Goal: Task Accomplishment & Management: Manage account settings

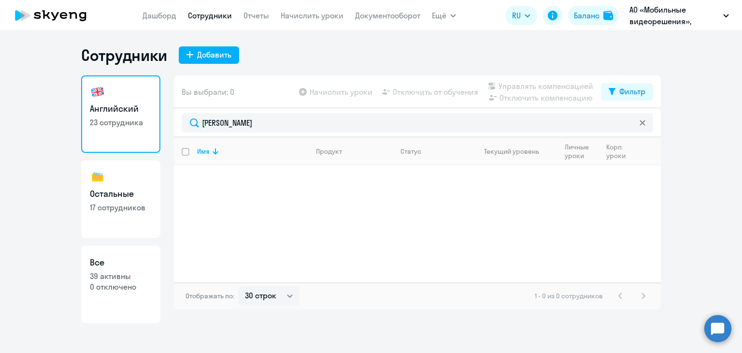
select select "30"
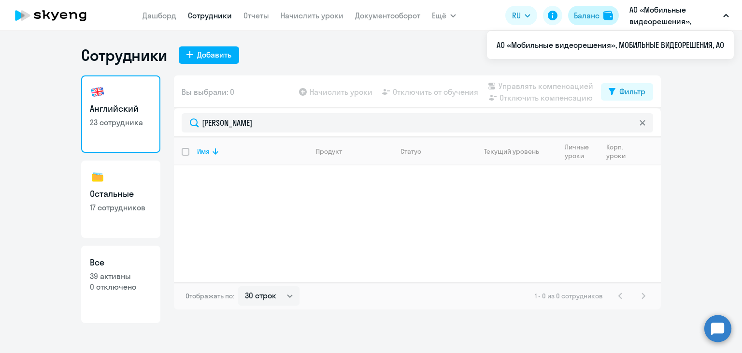
click at [591, 11] on div "Баланс" at bounding box center [587, 16] width 26 height 12
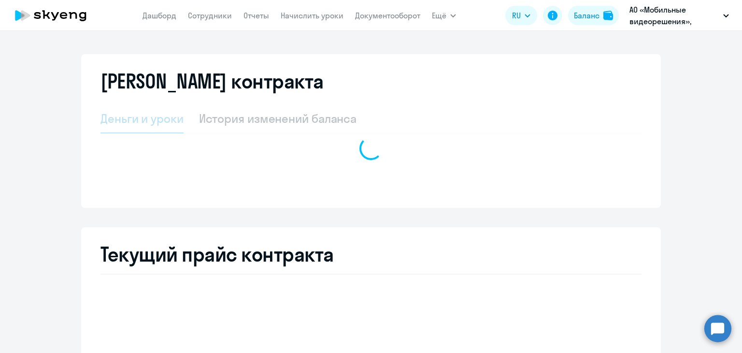
select select "english_adult_not_native_speaker"
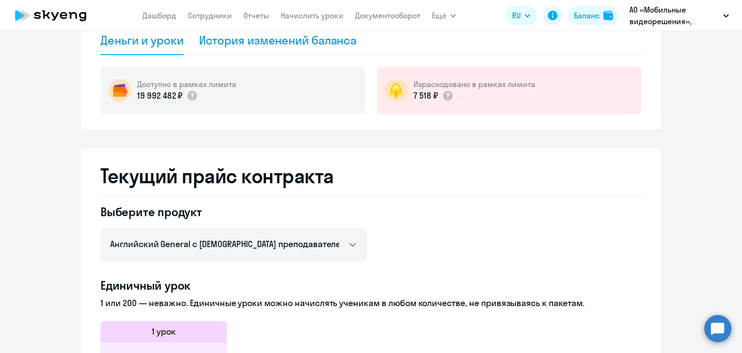
scroll to position [30, 0]
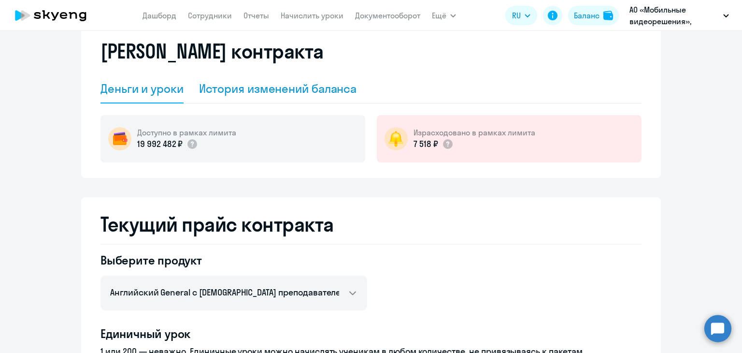
click at [263, 89] on div "История изменений баланса" at bounding box center [278, 88] width 158 height 15
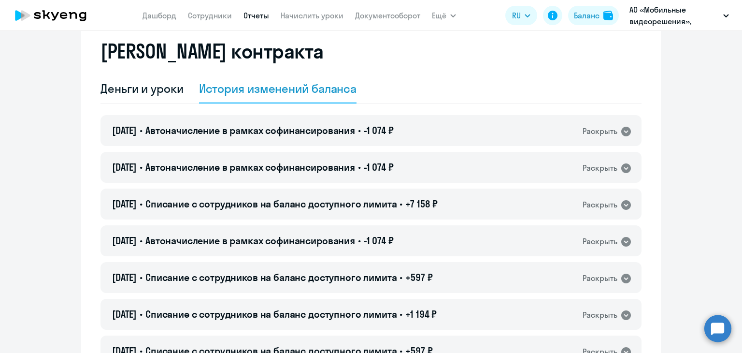
click at [259, 14] on link "Отчеты" at bounding box center [257, 16] width 26 height 10
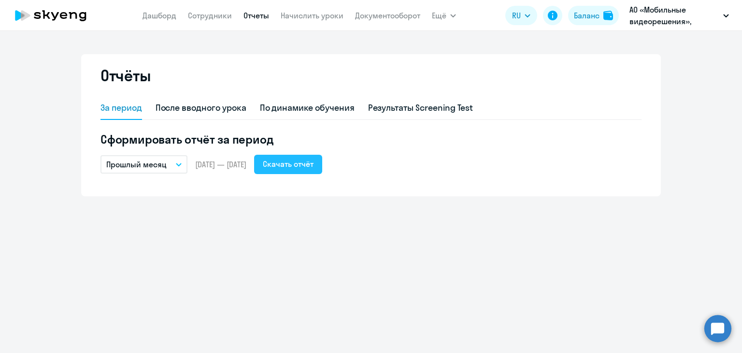
click at [314, 166] on div "Скачать отчёт" at bounding box center [288, 164] width 51 height 12
click at [599, 8] on button "Баланс" at bounding box center [593, 15] width 51 height 19
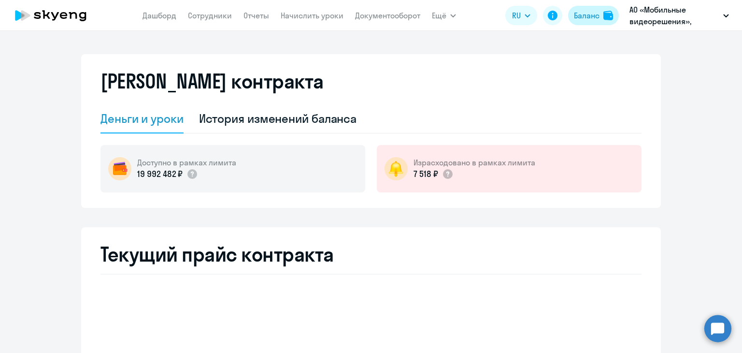
select select "english_adult_not_native_speaker"
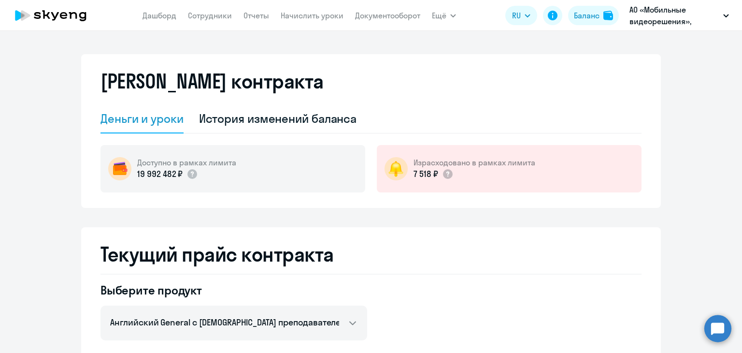
click at [148, 169] on p "19 992 482 ₽" at bounding box center [159, 174] width 45 height 13
click at [447, 12] on button "Ещё" at bounding box center [444, 15] width 24 height 19
click at [220, 13] on link "Сотрудники" at bounding box center [210, 16] width 44 height 10
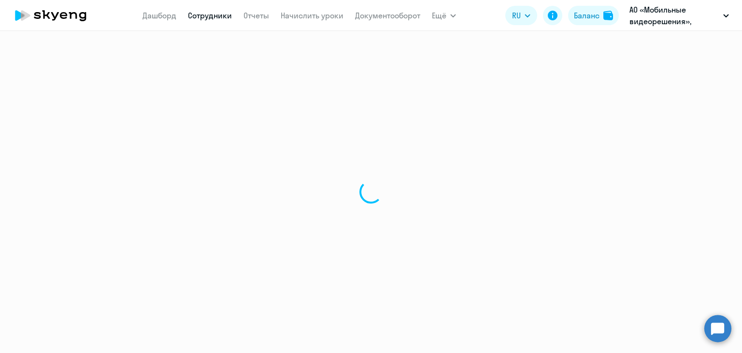
select select "30"
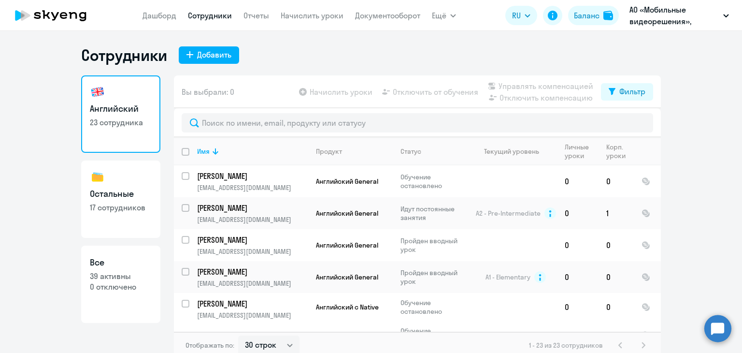
click at [101, 199] on h3 "Остальные" at bounding box center [121, 193] width 62 height 13
select select "30"
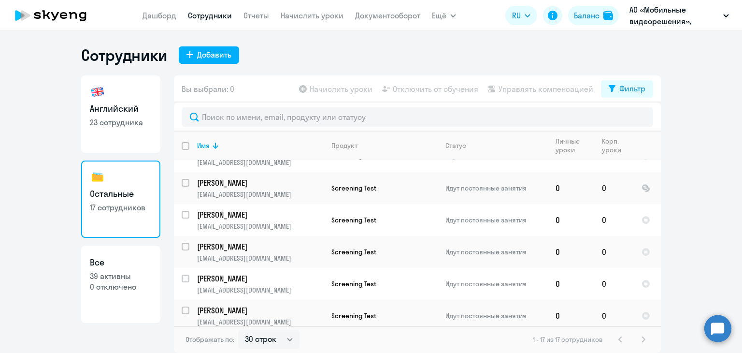
scroll to position [379, 0]
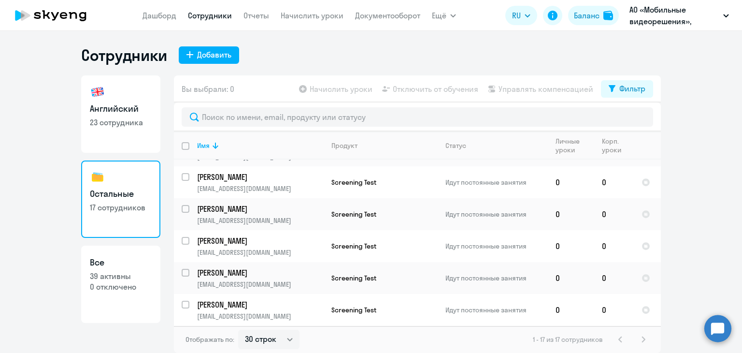
click at [93, 289] on p "0 отключено" at bounding box center [121, 286] width 62 height 11
select select "30"
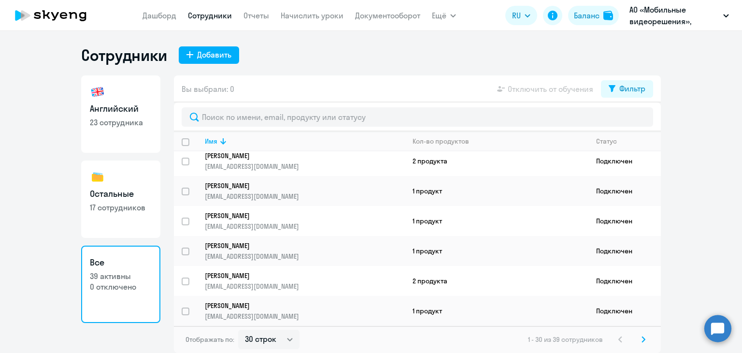
scroll to position [735, 0]
click at [421, 283] on td "2 продукта" at bounding box center [497, 281] width 184 height 30
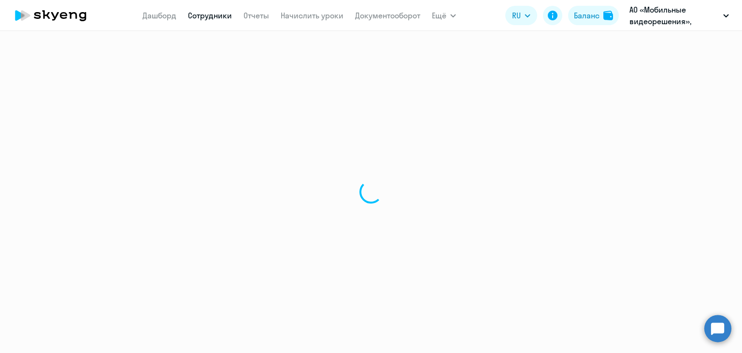
select select "english"
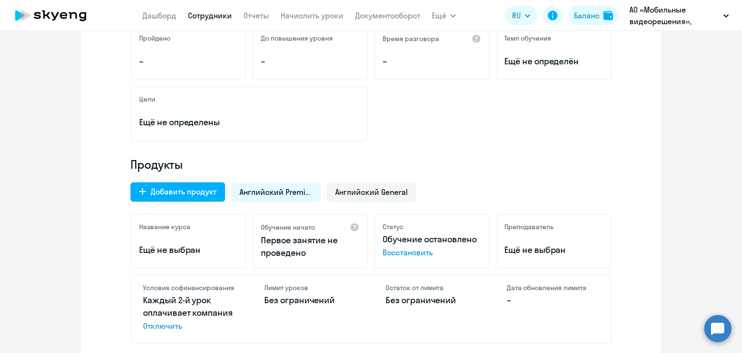
scroll to position [145, 0]
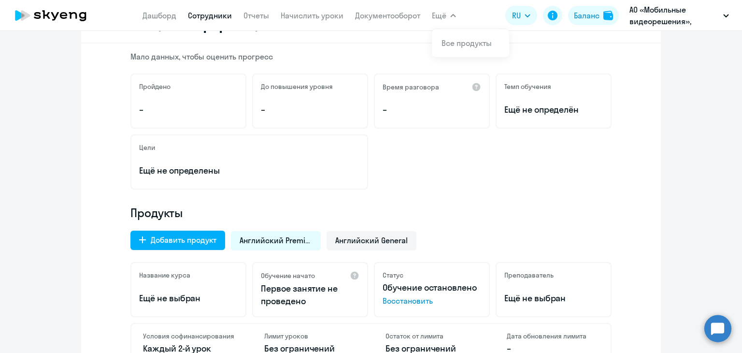
click at [434, 13] on span "Ещё" at bounding box center [439, 16] width 14 height 12
click at [395, 11] on link "Документооборот" at bounding box center [387, 16] width 65 height 10
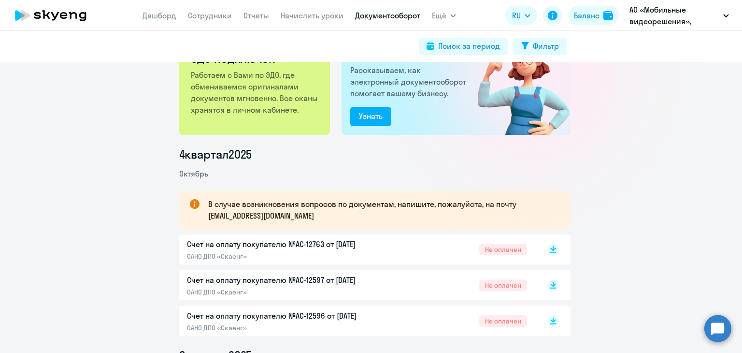
scroll to position [193, 0]
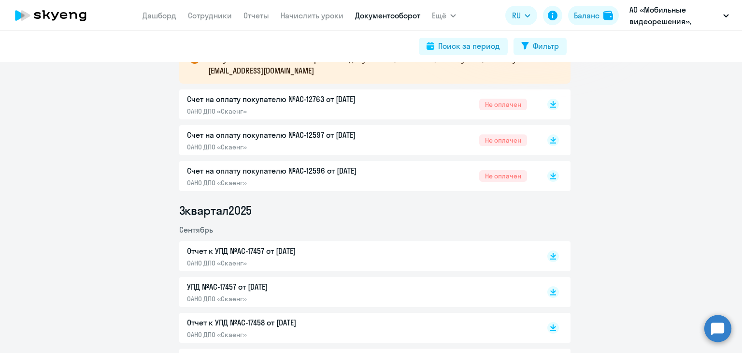
click at [551, 225] on li "Сентябрь" at bounding box center [374, 230] width 391 height 12
click at [504, 176] on span "Не оплачен" at bounding box center [503, 176] width 48 height 12
click at [504, 142] on span "Не оплачен" at bounding box center [503, 140] width 48 height 12
click at [430, 96] on div "Счет на оплату покупателю №AC-12763 от [DATE] ОАНО ДПО «Скаенг» Не оплачен" at bounding box center [357, 104] width 340 height 22
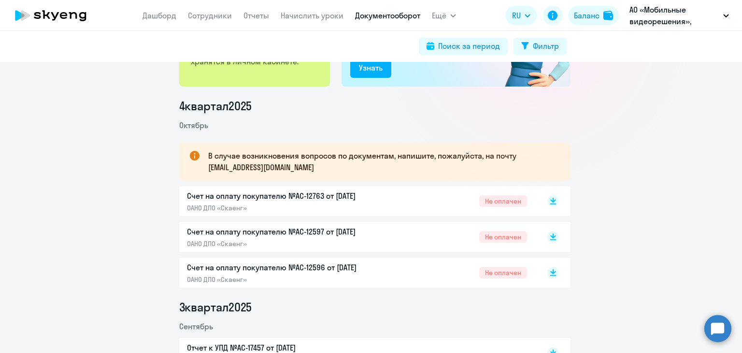
scroll to position [0, 0]
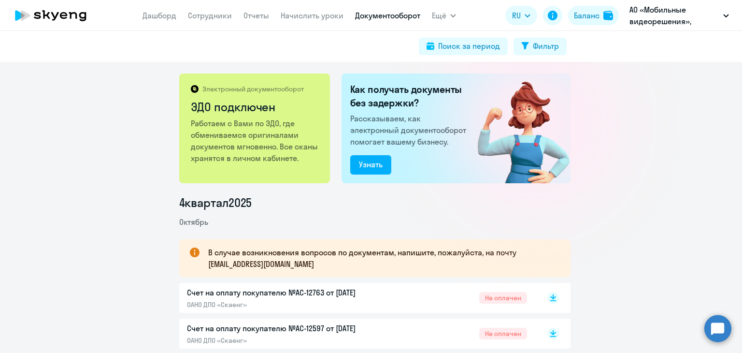
click at [250, 22] on nav "[PERSON_NAME] Отчеты Начислить уроки Документооборот" at bounding box center [282, 15] width 278 height 19
click at [252, 17] on link "Отчеты" at bounding box center [257, 16] width 26 height 10
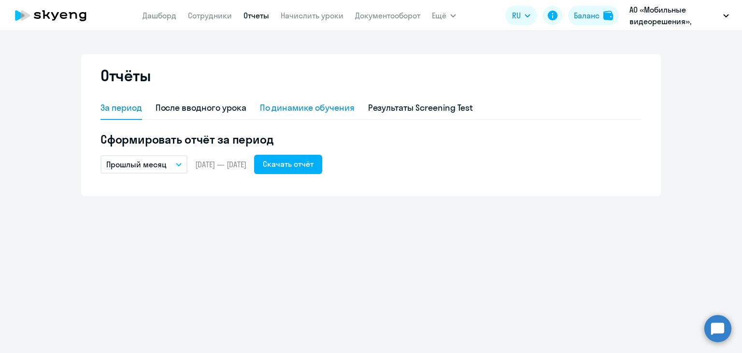
click at [327, 115] on div "По динамике обучения" at bounding box center [307, 108] width 95 height 23
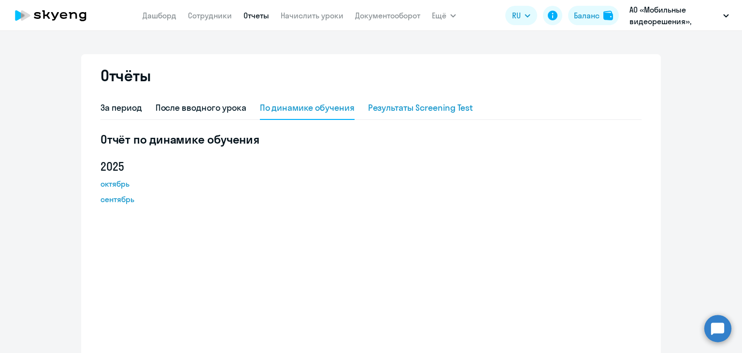
click at [425, 113] on div "Результаты Screening Test" at bounding box center [420, 107] width 105 height 13
